Goal: Information Seeking & Learning: Learn about a topic

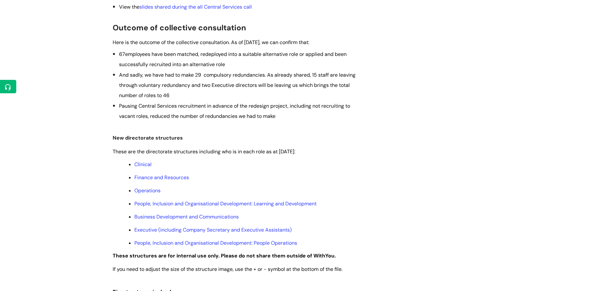
scroll to position [255, 0]
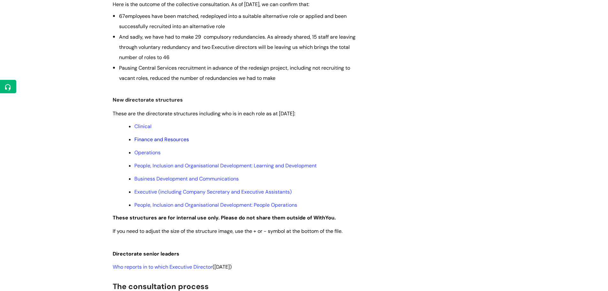
click at [161, 139] on link "Finance and Resources" at bounding box center [161, 139] width 55 height 7
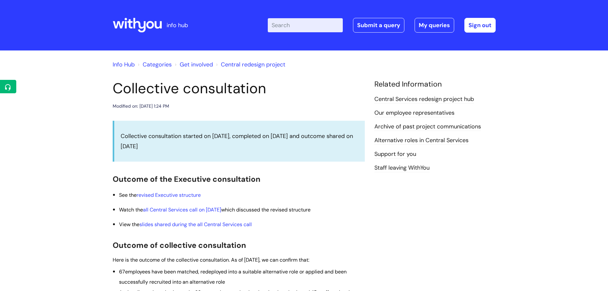
scroll to position [255, 0]
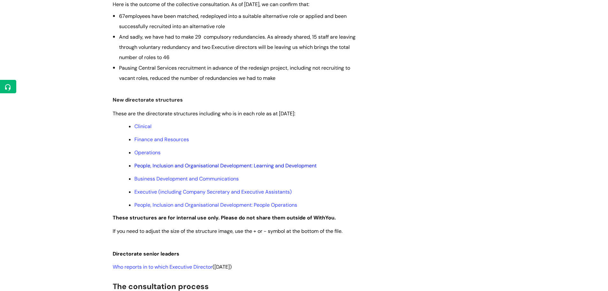
click at [213, 164] on link "People, Inclusion and Organisational Development: Learning and Development" at bounding box center [225, 165] width 182 height 7
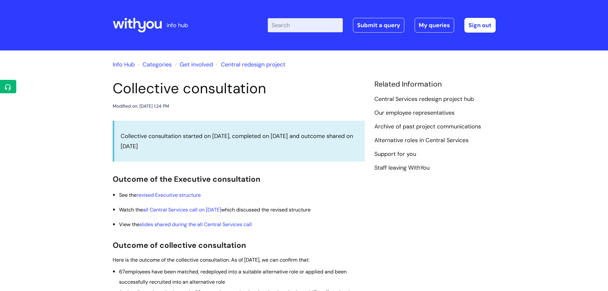
scroll to position [255, 0]
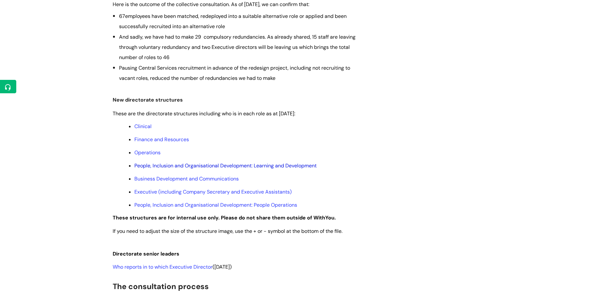
click at [204, 166] on link "People, Inclusion and Organisational Development: Learning and Development" at bounding box center [225, 165] width 182 height 7
